Goal: Information Seeking & Learning: Learn about a topic

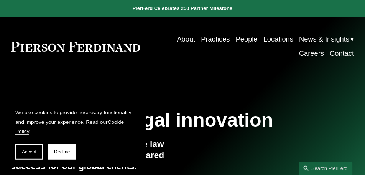
click at [213, 40] on link "Practices" at bounding box center [215, 39] width 29 height 14
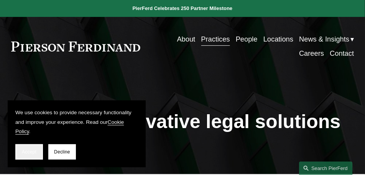
click at [23, 152] on span "Accept" at bounding box center [29, 151] width 15 height 5
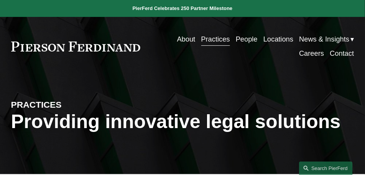
click at [212, 44] on link "Practices" at bounding box center [215, 39] width 29 height 14
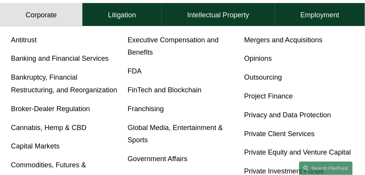
scroll to position [230, 0]
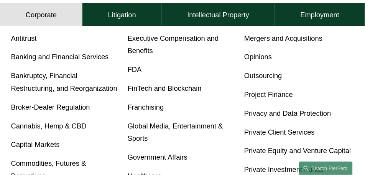
click at [39, 59] on link "Banking and Financial Services" at bounding box center [60, 57] width 98 height 8
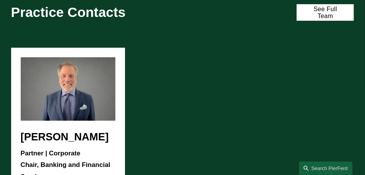
scroll to position [787, 0]
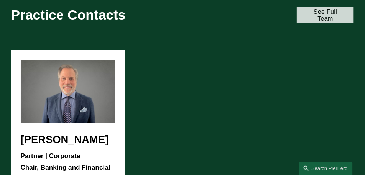
click at [316, 18] on link "See Full Team" at bounding box center [325, 15] width 57 height 17
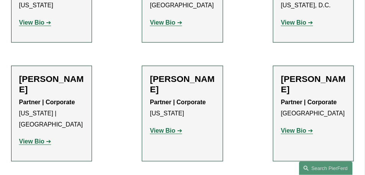
scroll to position [1689, 0]
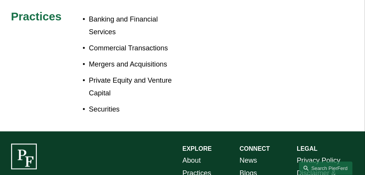
scroll to position [365, 0]
